Goal: Transaction & Acquisition: Download file/media

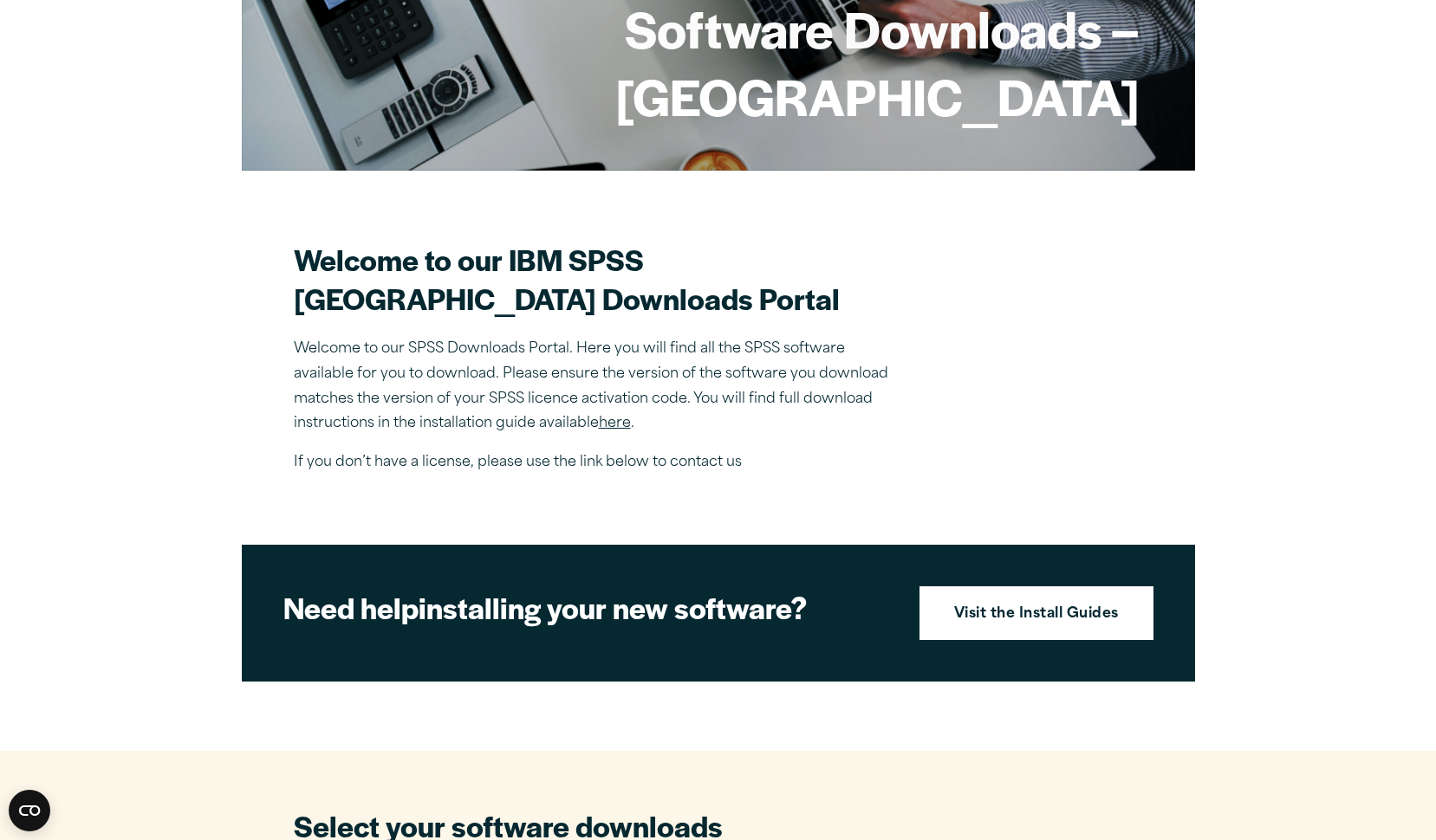
scroll to position [346, 0]
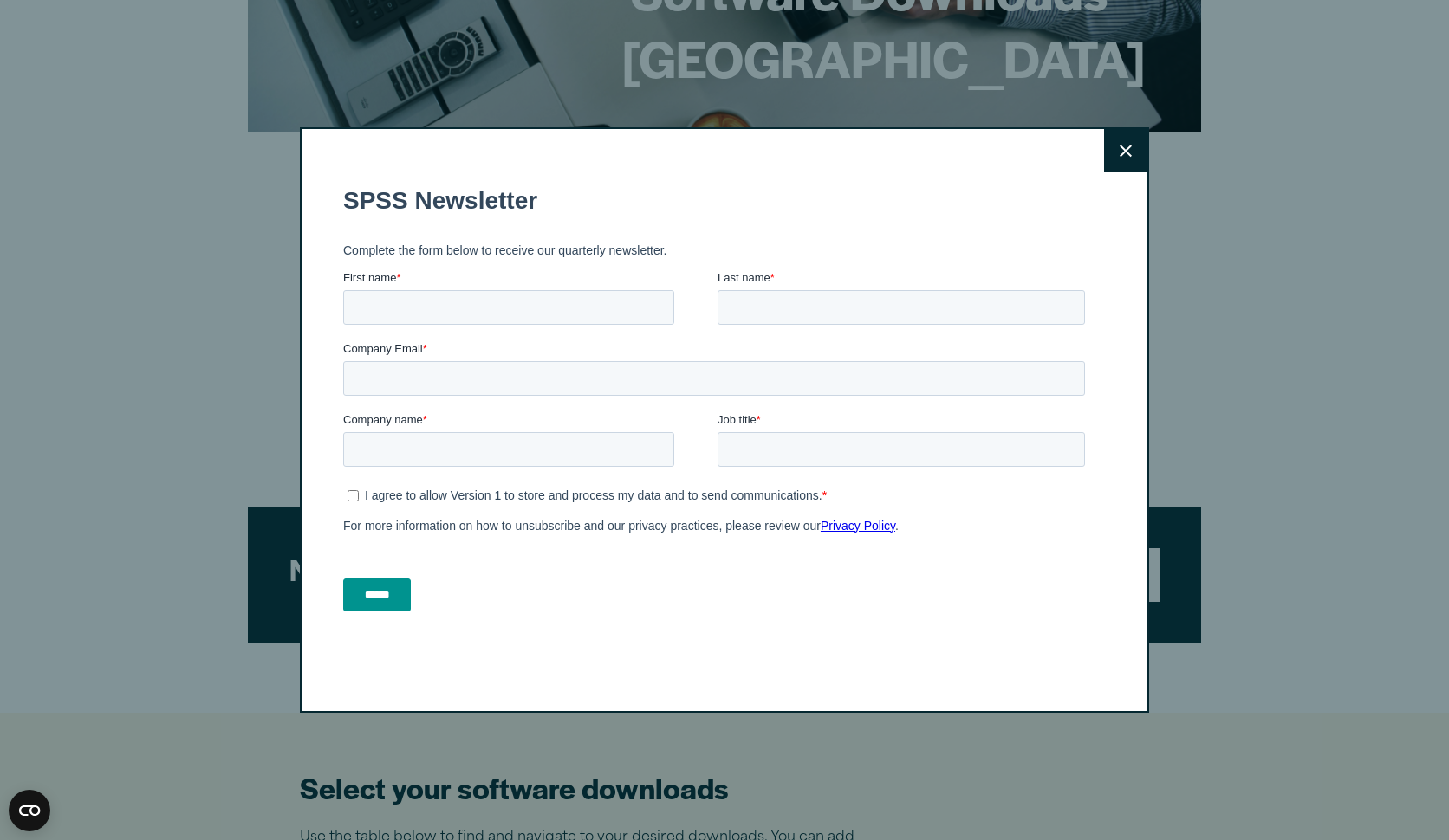
click at [1132, 160] on button "Close" at bounding box center [1126, 151] width 44 height 44
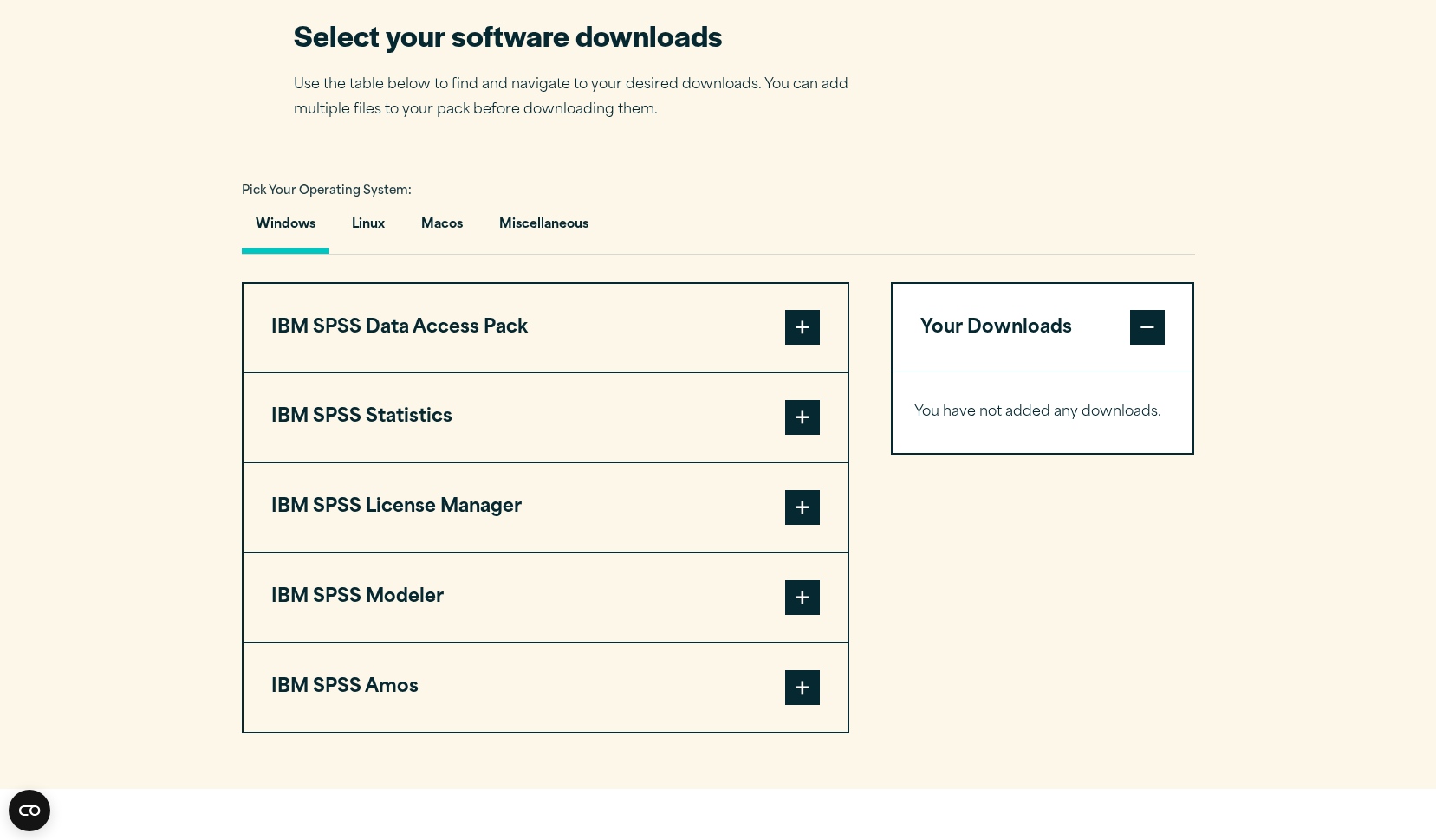
scroll to position [1126, 0]
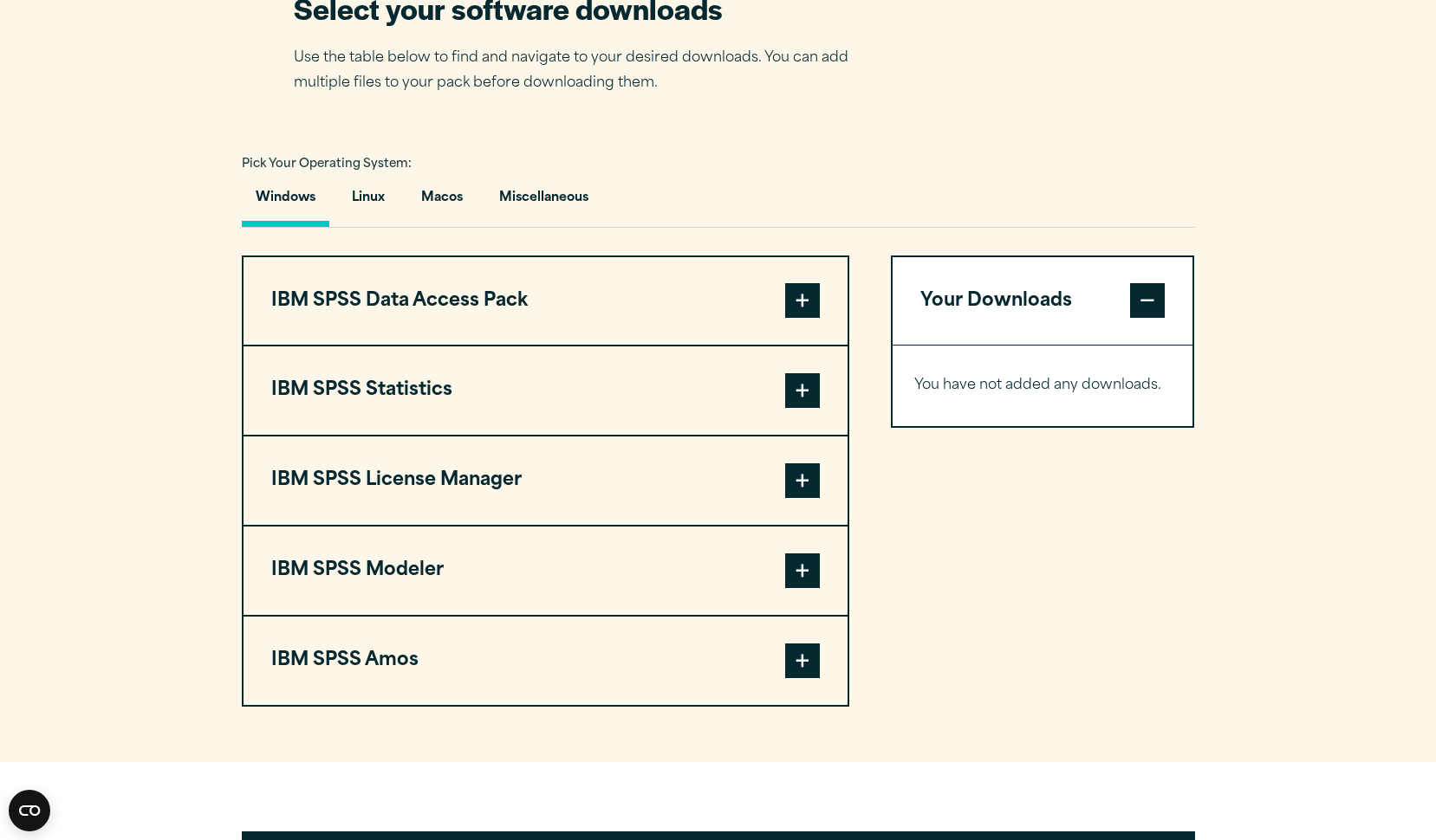
click at [812, 408] on span at bounding box center [802, 391] width 35 height 35
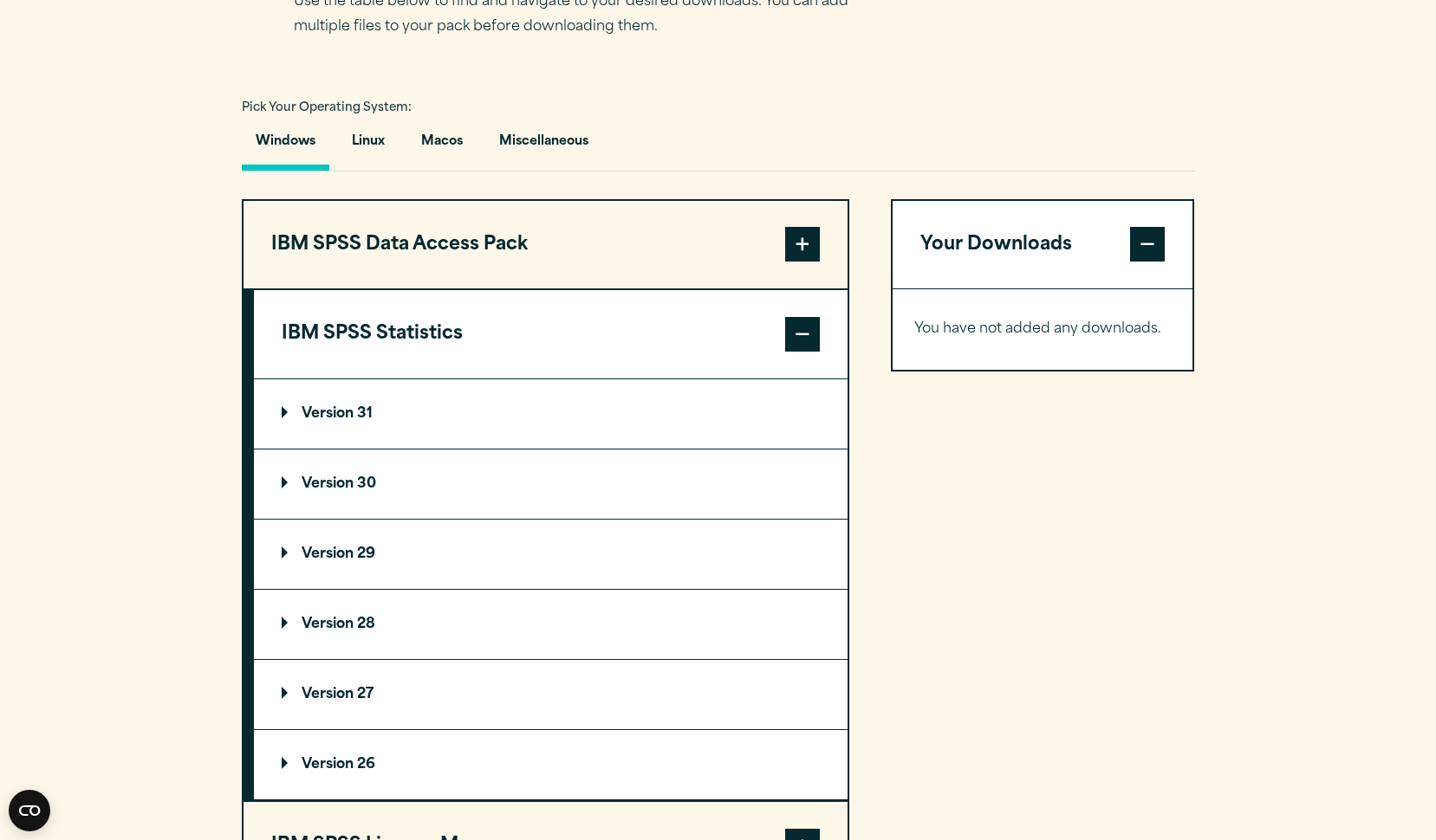
scroll to position [1213, 0]
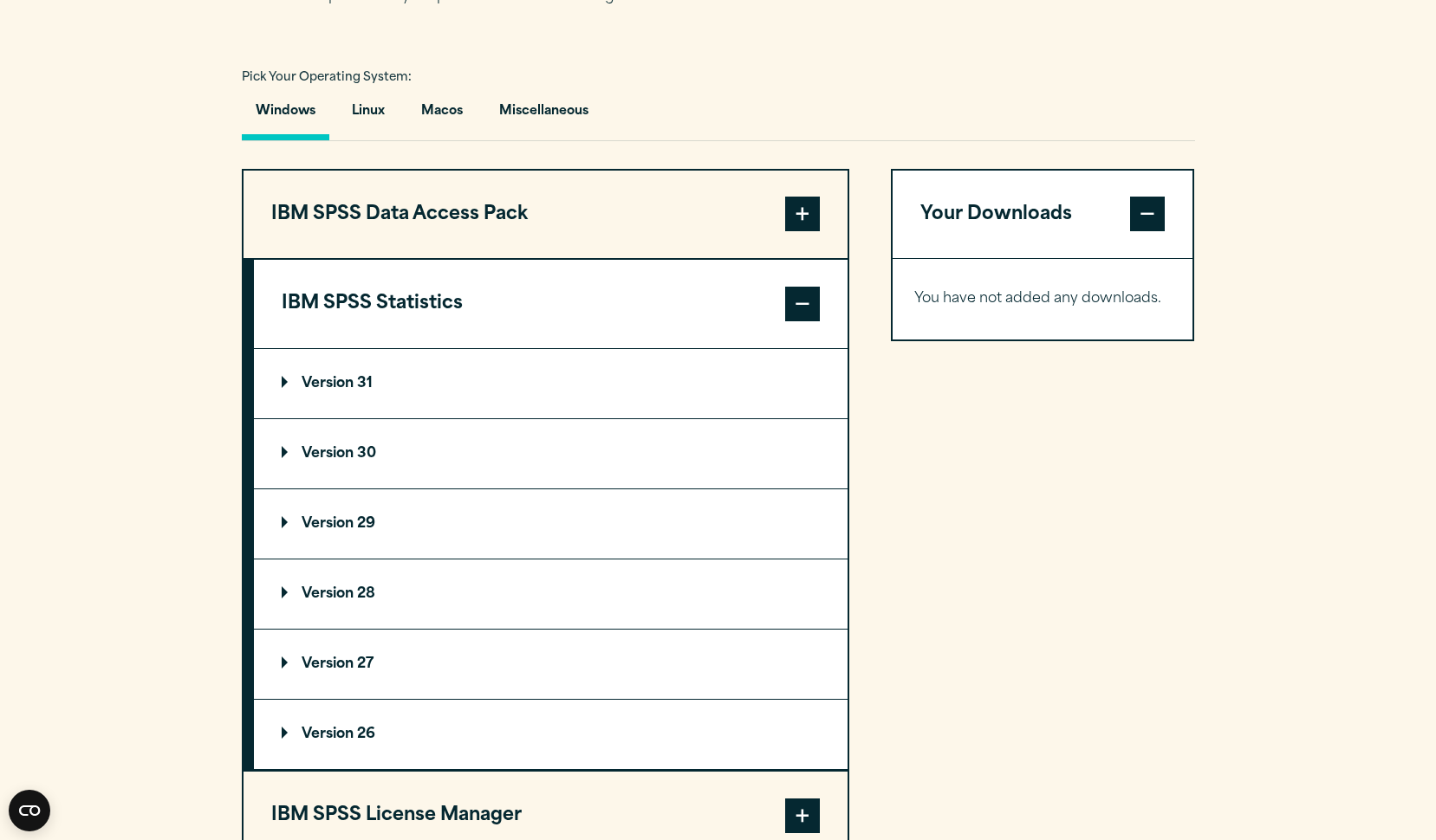
click at [363, 418] on summary "Version 31" at bounding box center [550, 384] width 594 height 69
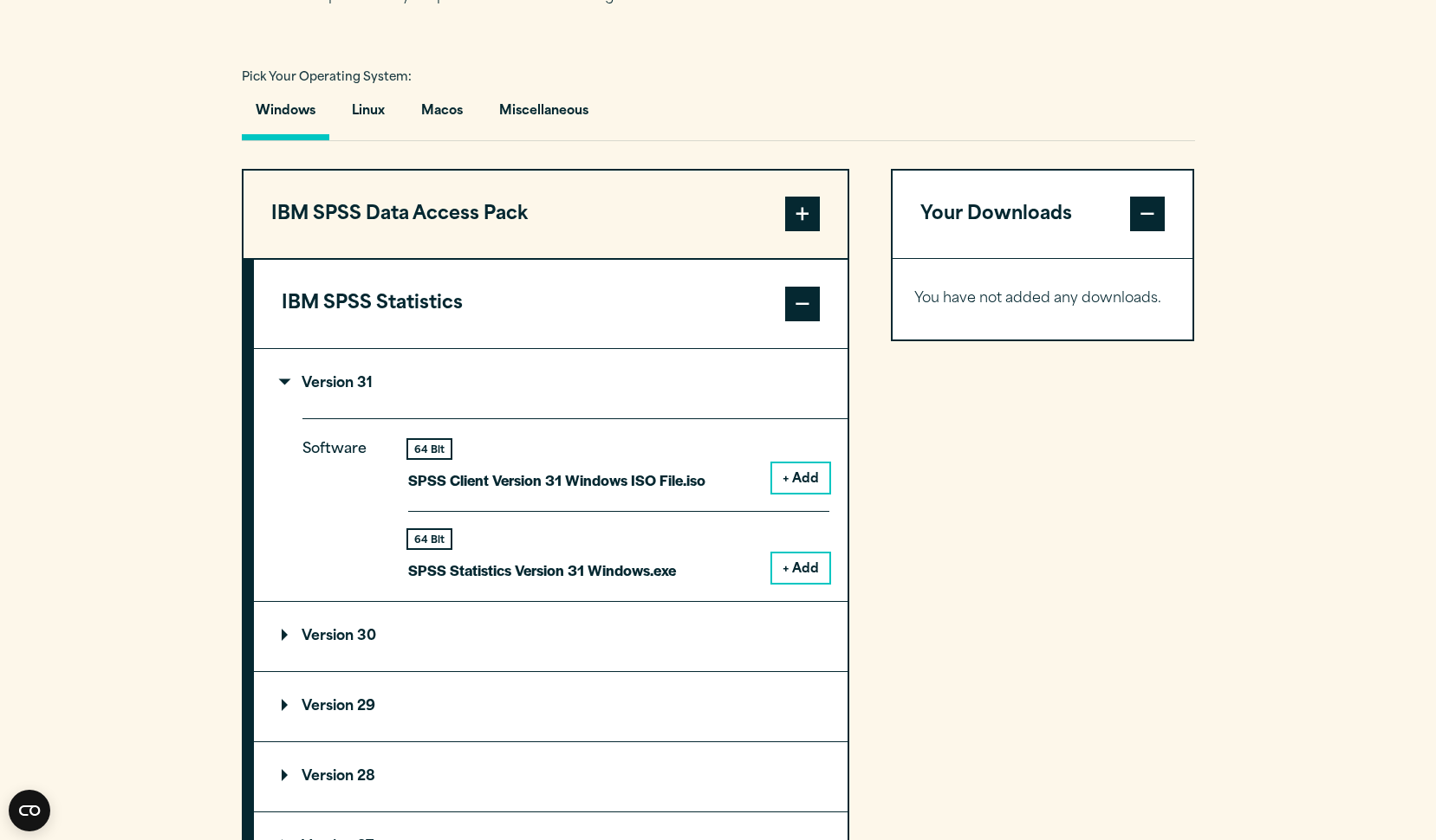
click at [800, 583] on button "+ Add" at bounding box center [800, 568] width 57 height 29
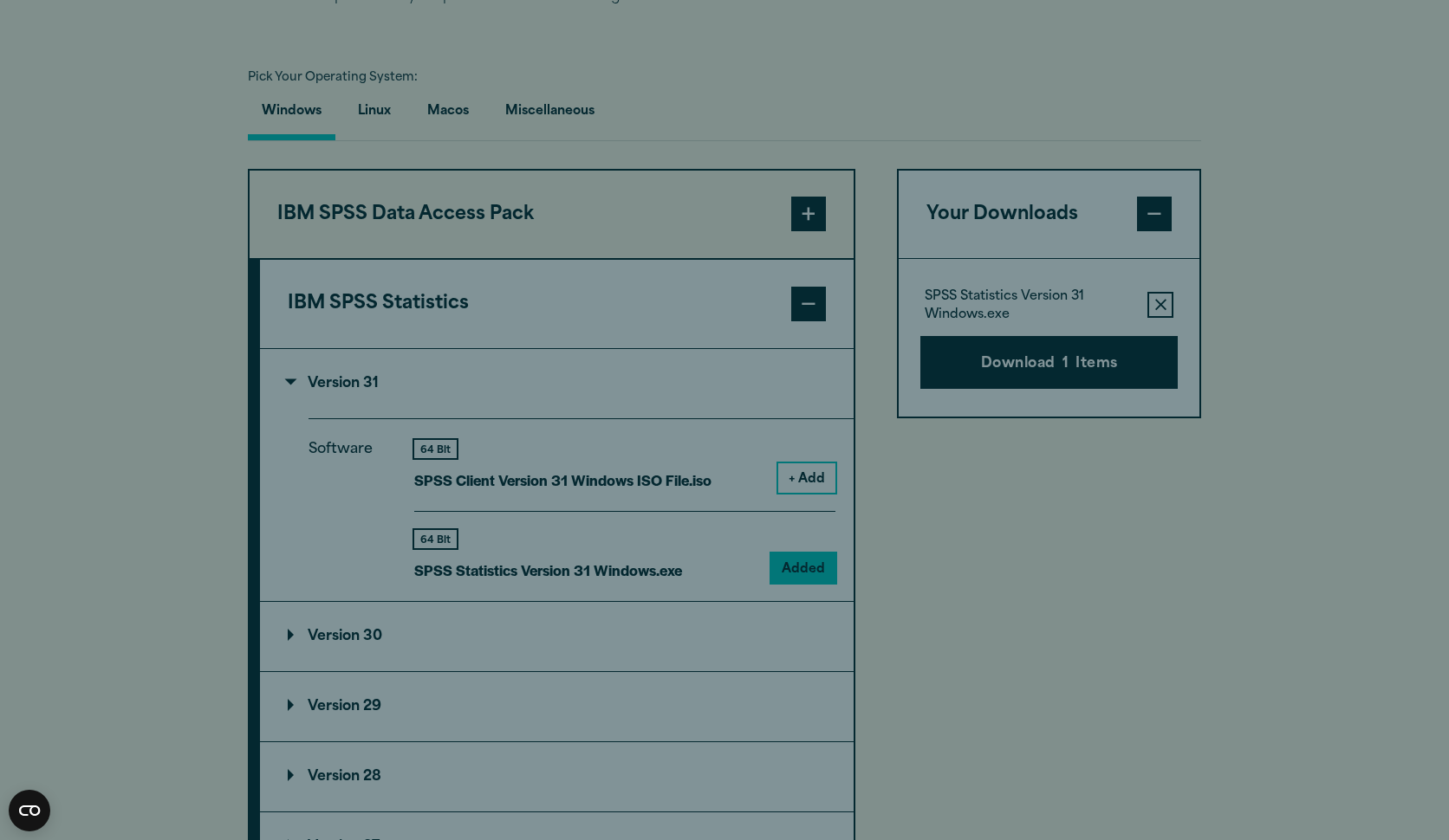
click at [1128, 155] on button "Close" at bounding box center [1126, 151] width 44 height 44
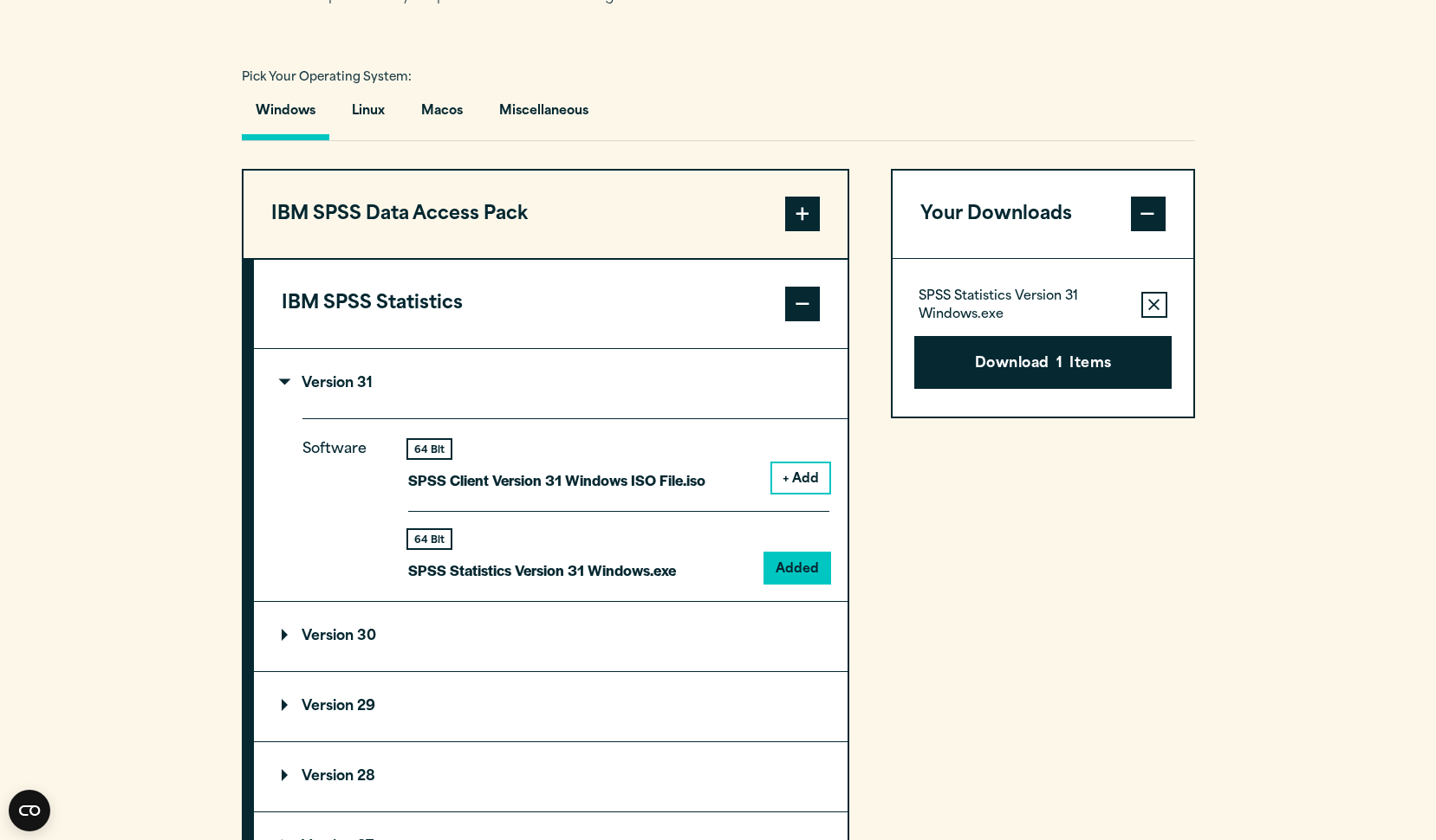
drag, startPoint x: 1054, startPoint y: 423, endPoint x: 1054, endPoint y: 397, distance: 26.0
click at [1054, 397] on input "Last name *" at bounding box center [894, 405] width 367 height 35
click at [1039, 390] on button "Download 1 Items" at bounding box center [1042, 363] width 257 height 54
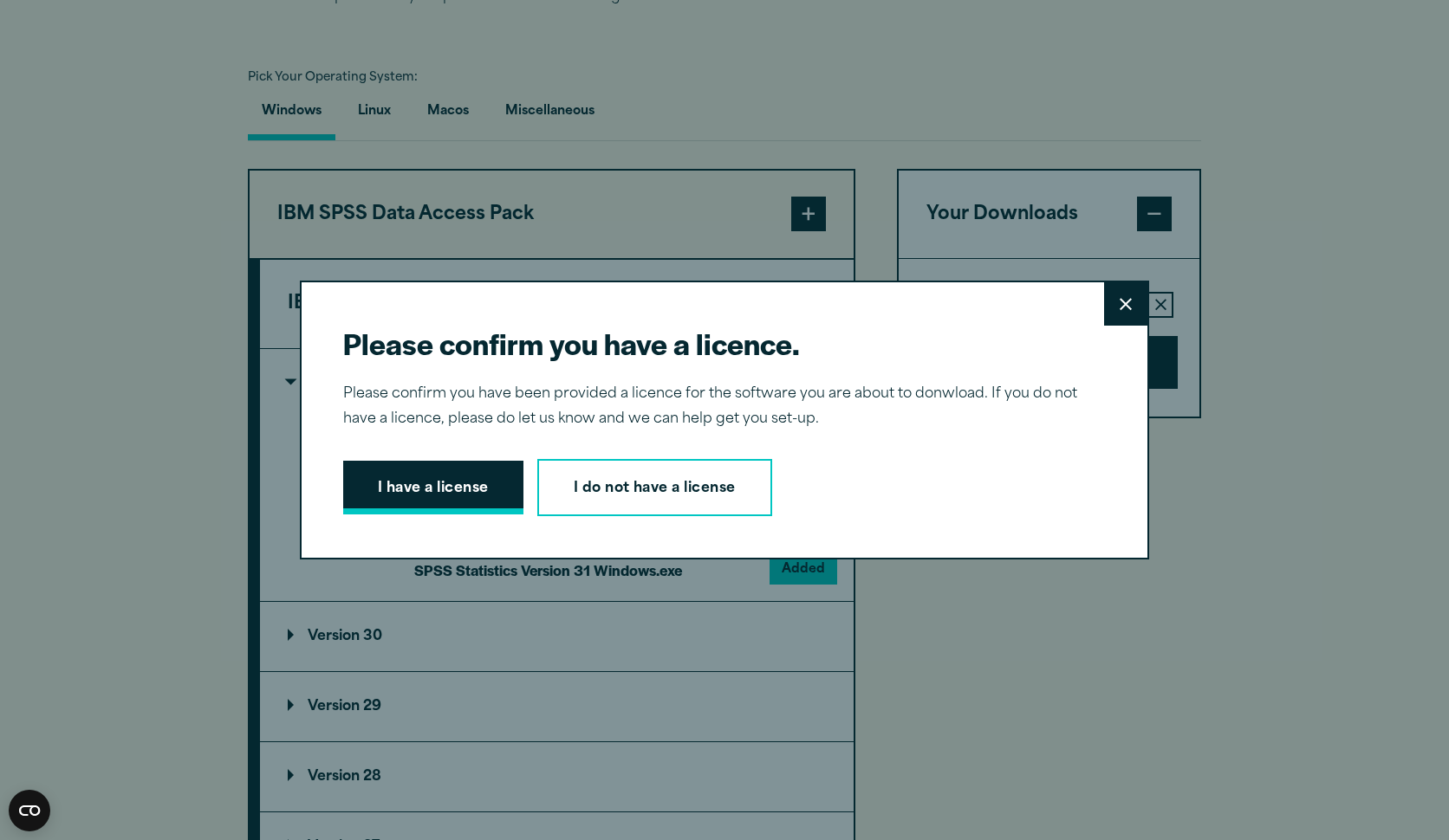
click at [463, 475] on button "I have a license" at bounding box center [433, 487] width 180 height 54
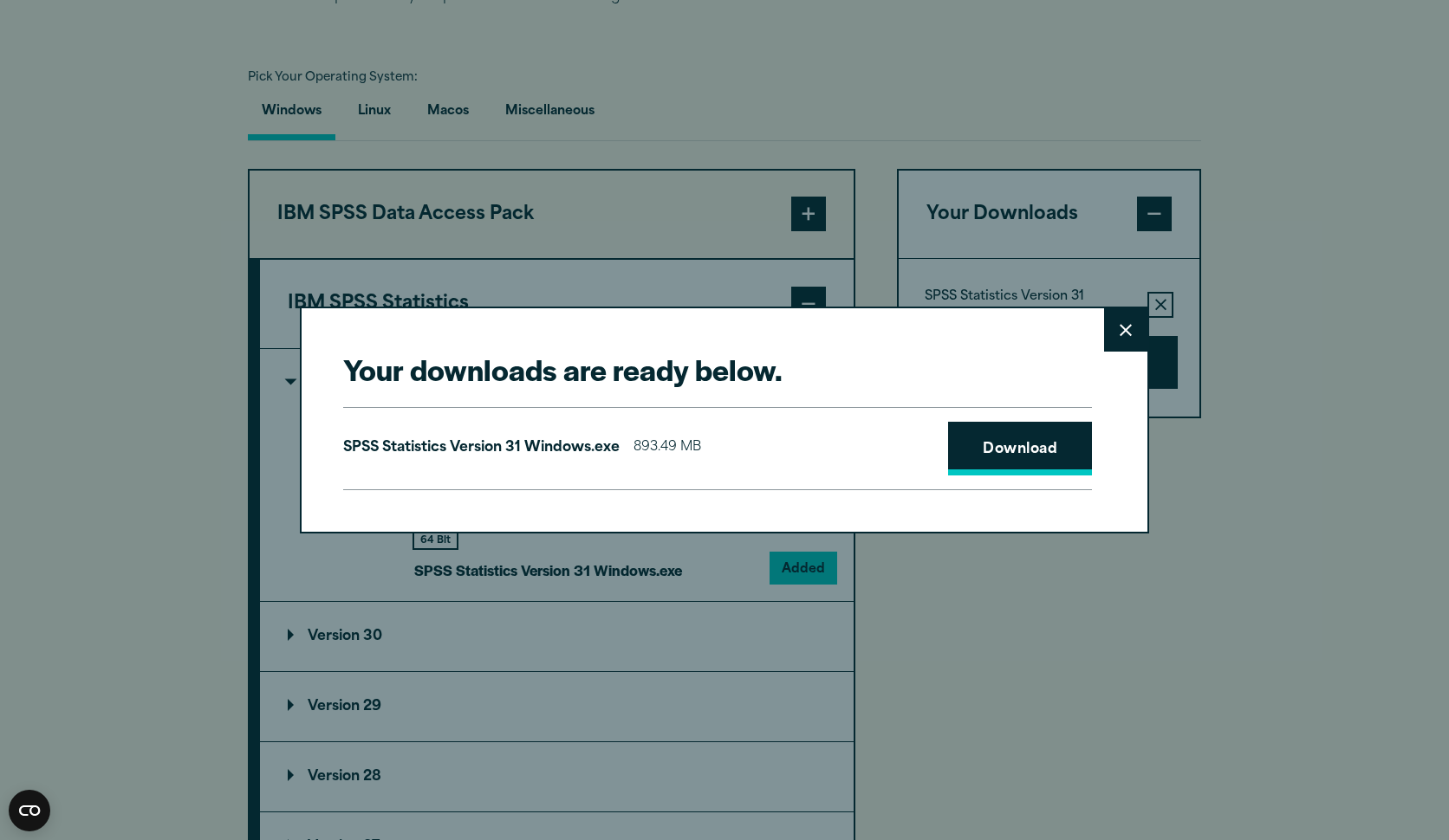
click at [973, 455] on link "Download" at bounding box center [1020, 448] width 144 height 54
click at [544, 720] on div "Your downloads are ready below. Close SPSS Statistics Version 31 Windows.exe 89…" at bounding box center [724, 420] width 1449 height 840
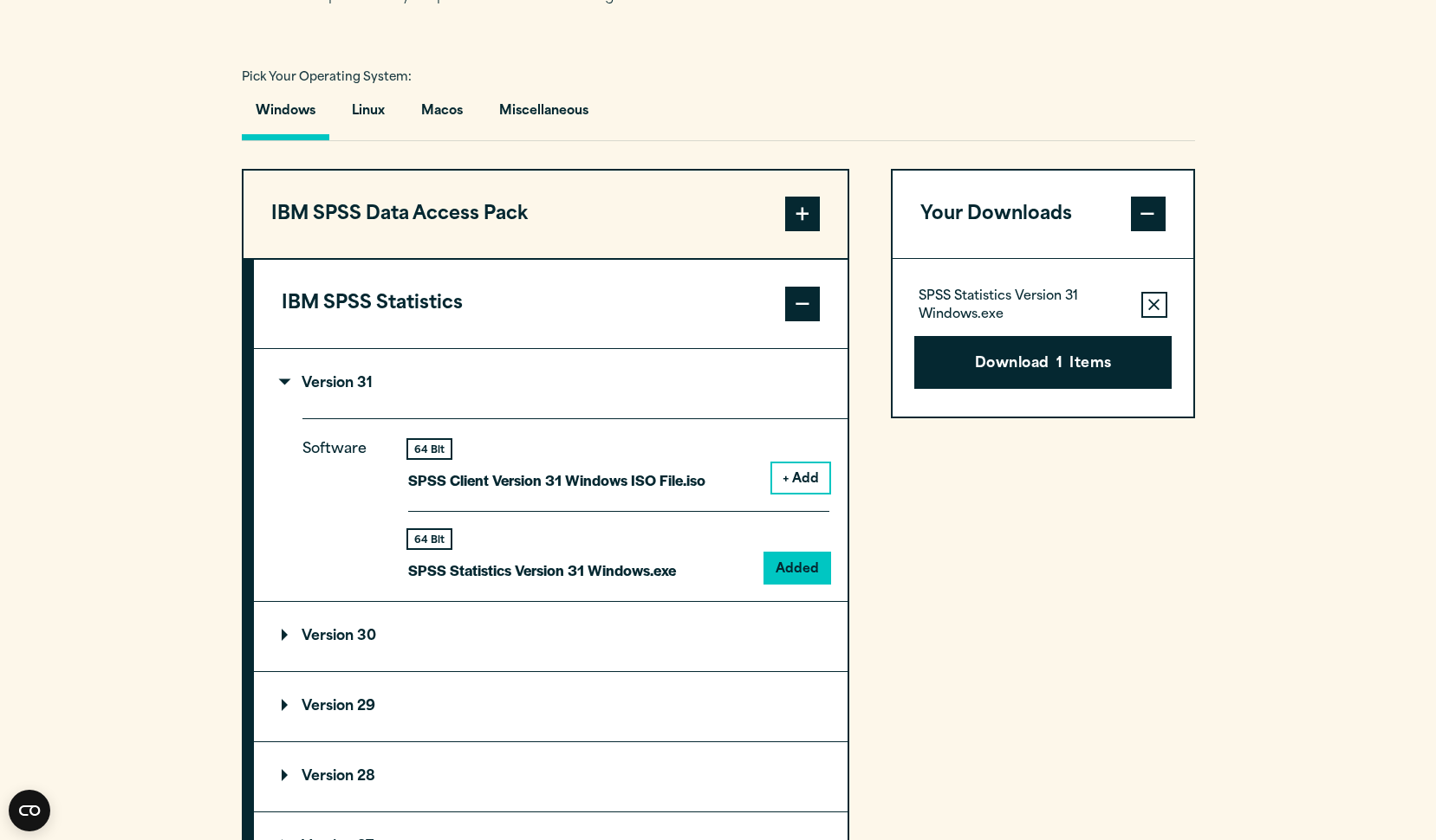
click at [544, 720] on div "Your downloads are ready below. Close SPSS Statistics Version 31 Windows.exe 89…" at bounding box center [718, 420] width 1436 height 840
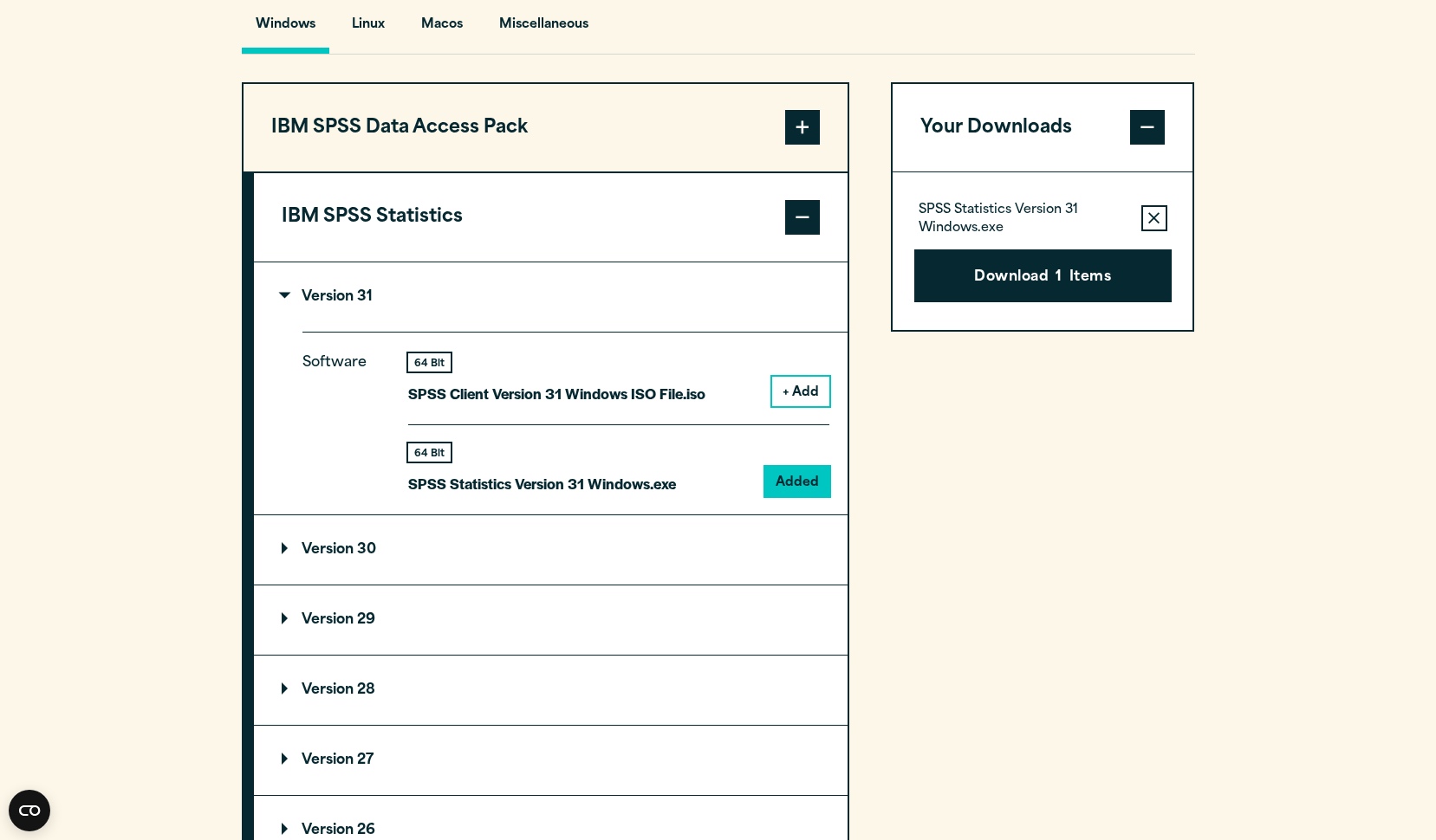
scroll to position [1385, 0]
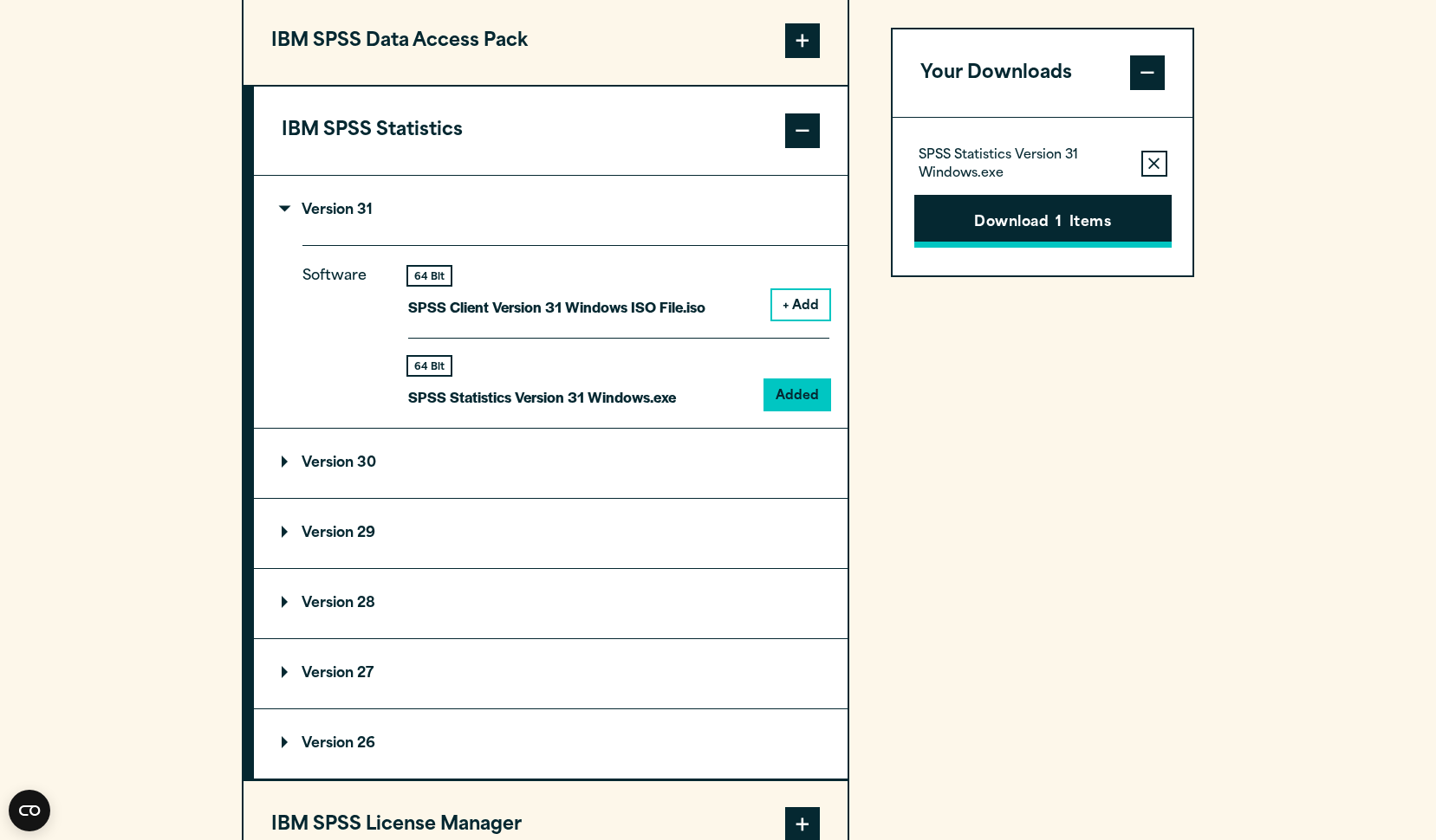
click at [1046, 231] on button "Download 1 Items" at bounding box center [1042, 221] width 257 height 54
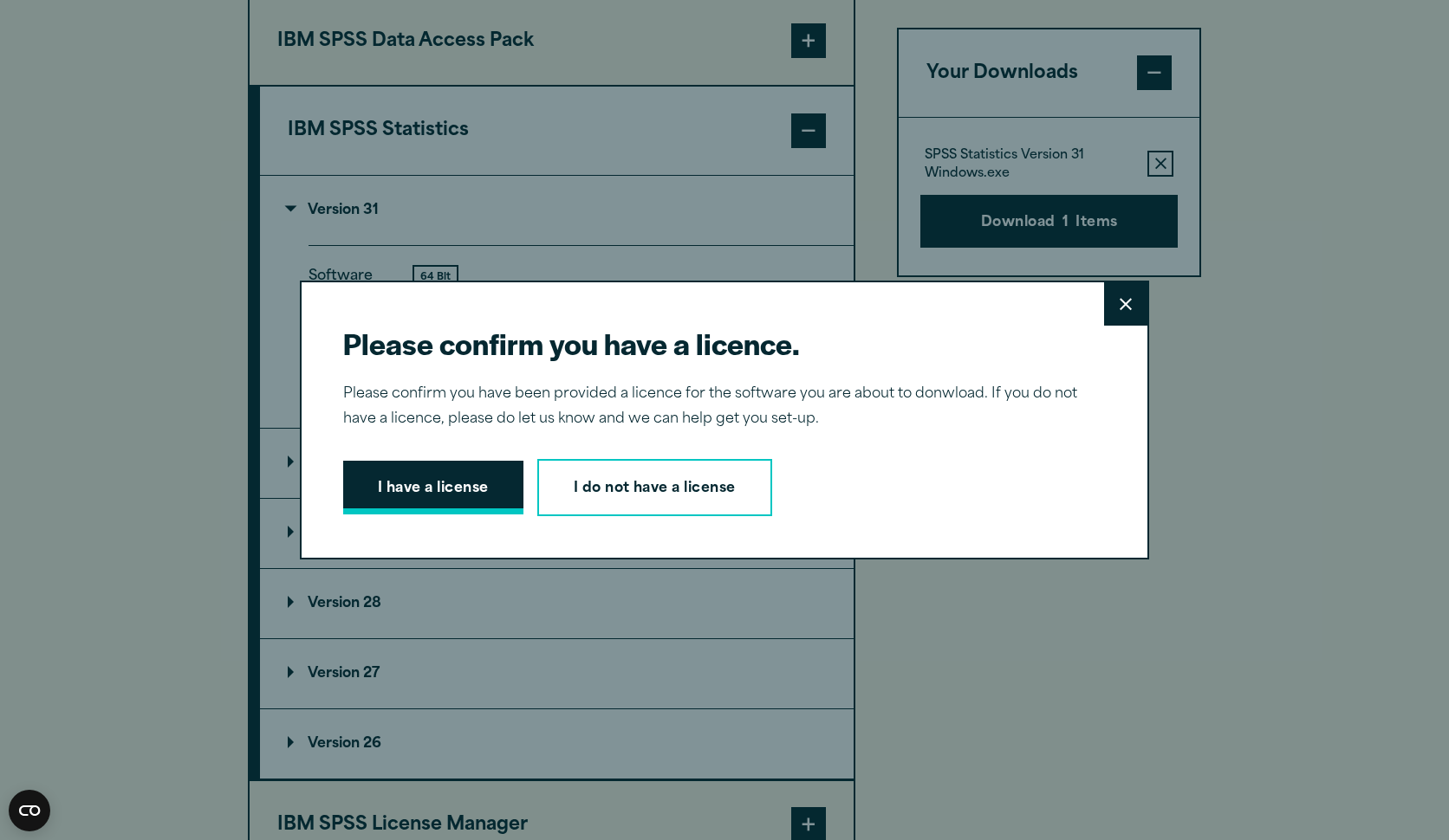
click at [448, 485] on button "I have a license" at bounding box center [433, 487] width 180 height 54
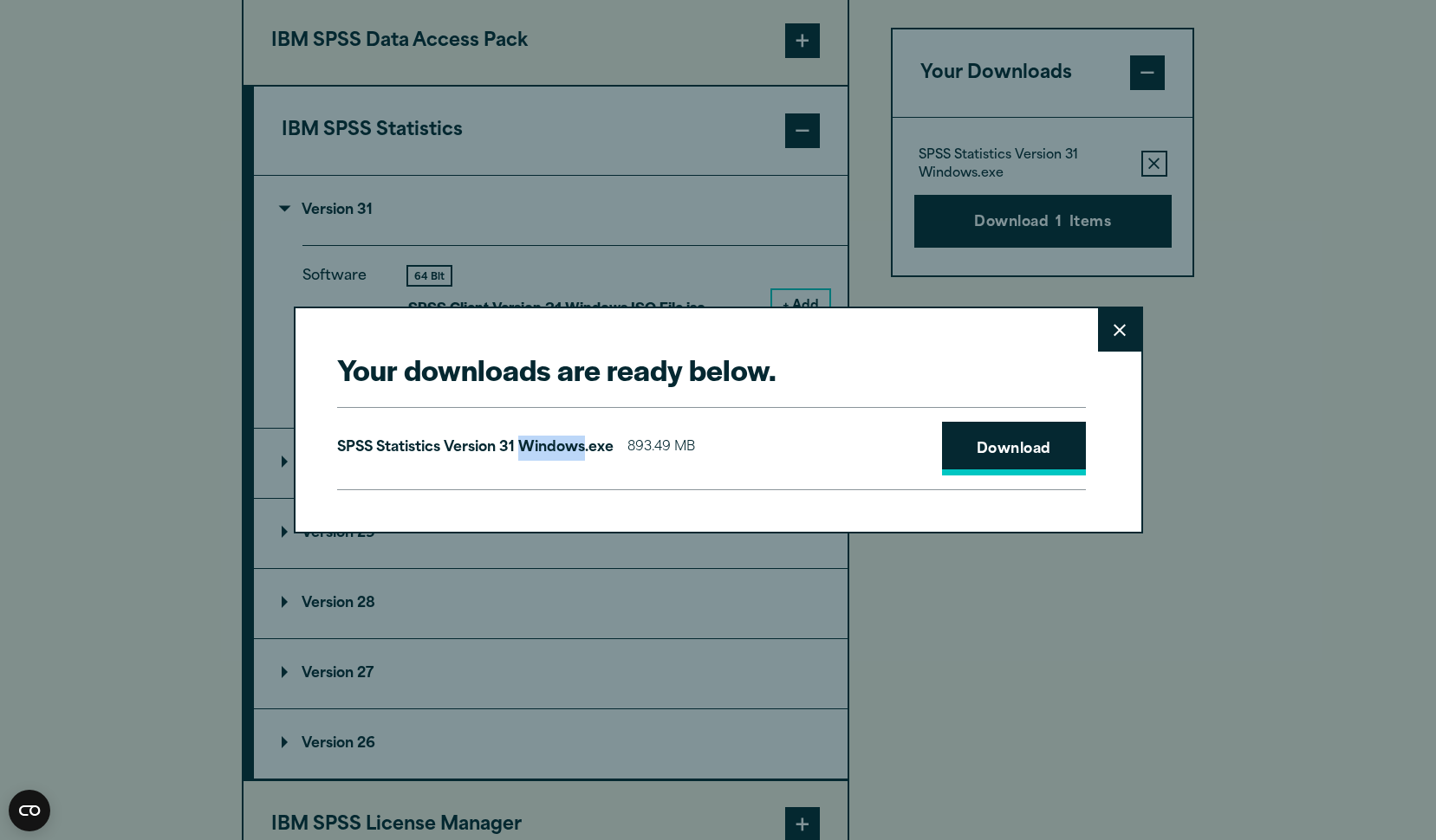
click at [1018, 455] on link "Download" at bounding box center [1014, 448] width 144 height 54
click at [1014, 460] on link "Download" at bounding box center [1014, 448] width 144 height 54
